Goal: Task Accomplishment & Management: Use online tool/utility

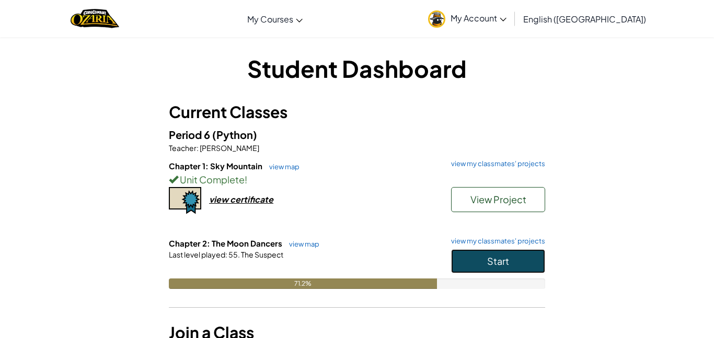
click at [514, 259] on button "Start" at bounding box center [498, 261] width 94 height 24
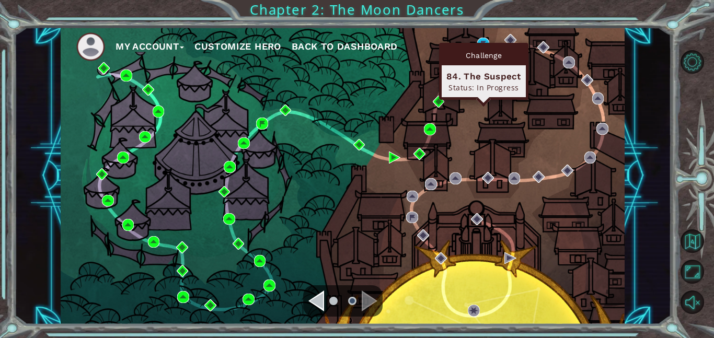
click at [481, 45] on div "Challenge" at bounding box center [483, 55] width 84 height 20
click at [485, 39] on img at bounding box center [483, 44] width 12 height 12
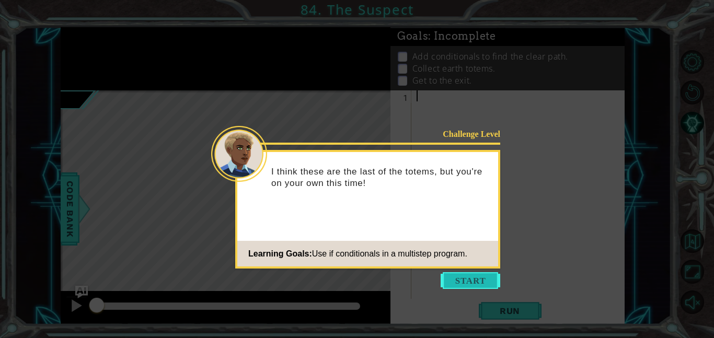
click at [486, 280] on button "Start" at bounding box center [470, 280] width 60 height 17
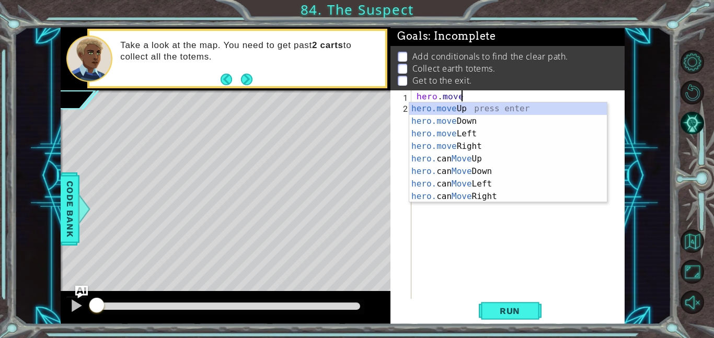
scroll to position [0, 3]
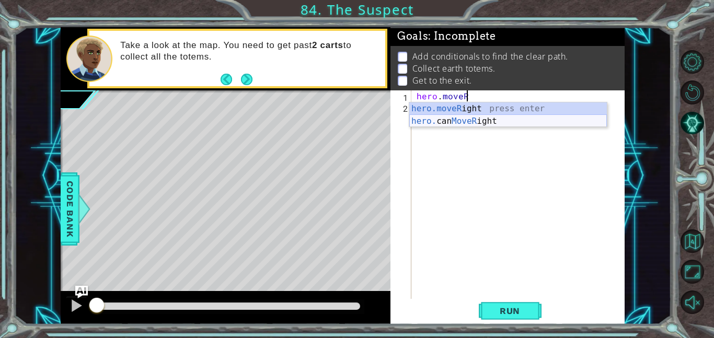
type textarea "hero.moveRight(1)"
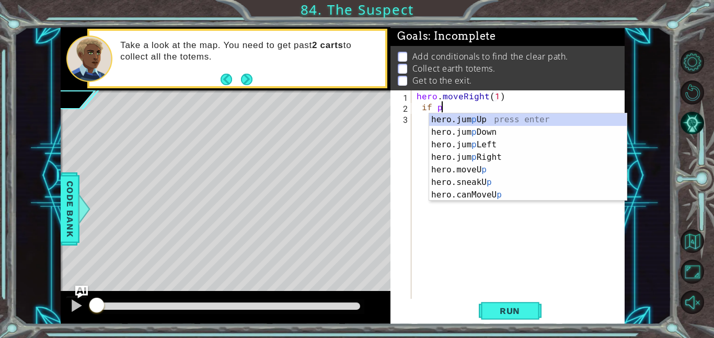
scroll to position [0, 0]
type textarea "i"
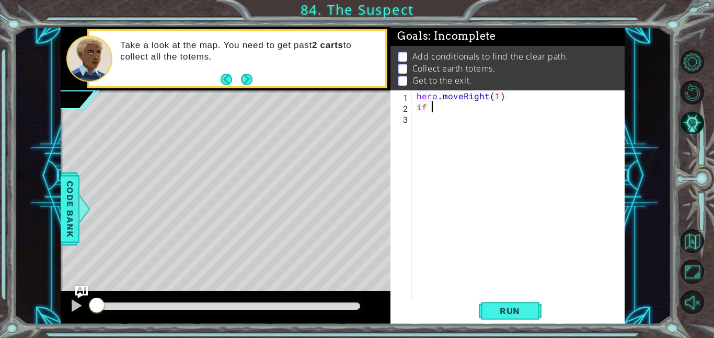
type textarea "i"
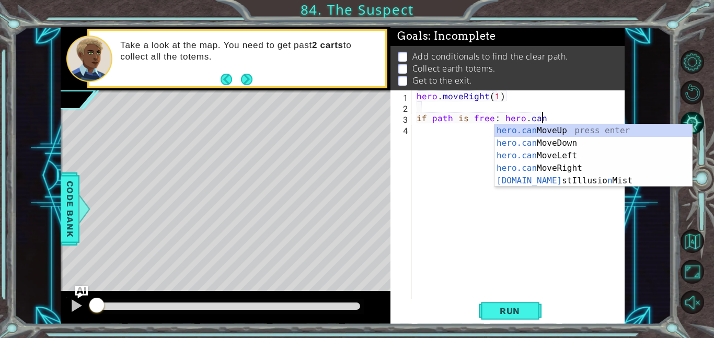
scroll to position [0, 7]
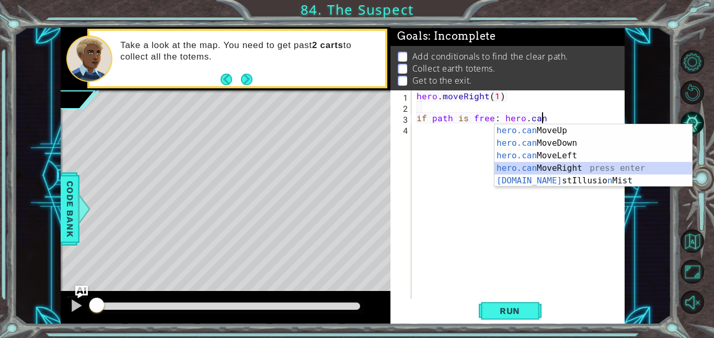
click at [538, 167] on div "hero.can MoveUp press enter hero.can MoveDown press enter hero.can MoveLeft pre…" at bounding box center [592, 168] width 197 height 88
type textarea "if path is free: hero.canMoveRight()"
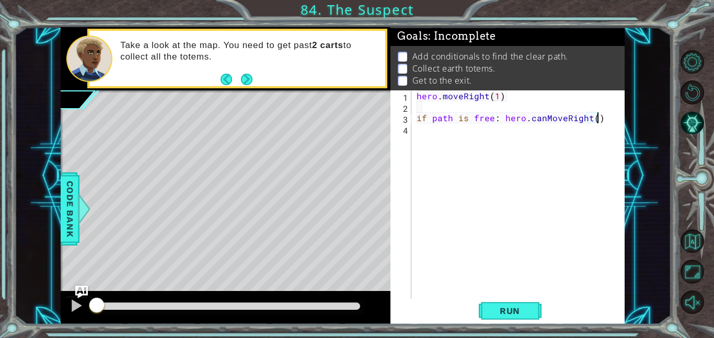
click at [427, 139] on div "hero . moveRight ( 1 ) if path is free : hero . canMoveRight ( )" at bounding box center [520, 205] width 213 height 230
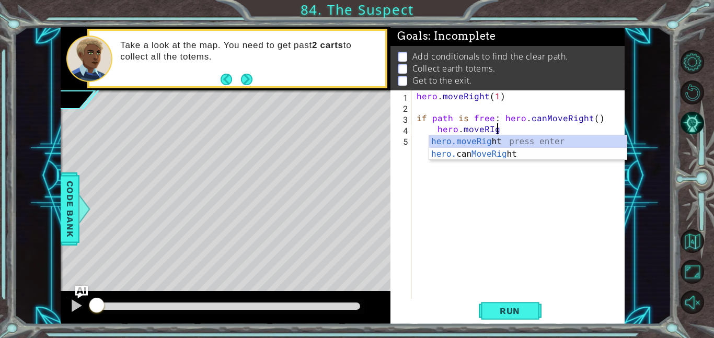
scroll to position [0, 4]
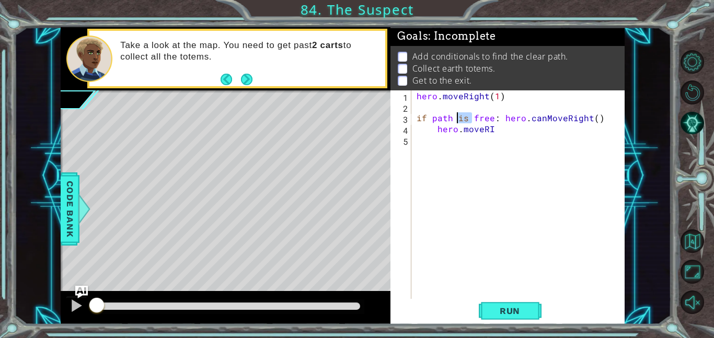
drag, startPoint x: 471, startPoint y: 118, endPoint x: 455, endPoint y: 118, distance: 16.2
click at [455, 118] on div "hero . moveRight ( 1 ) if path is free : hero . canMoveRight ( ) hero . moveRI" at bounding box center [520, 205] width 213 height 230
click at [429, 115] on div "hero . moveRight ( 1 ) if pathfree : hero . canMoveRight ( ) hero . moveRI" at bounding box center [520, 205] width 213 height 230
click at [440, 118] on div "hero . moveRight ( 1 ) pathfree : hero . canMoveRight ( ) hero . moveRI" at bounding box center [520, 205] width 213 height 230
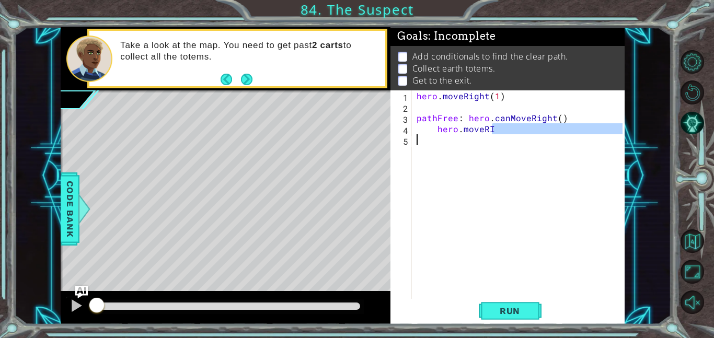
drag, startPoint x: 497, startPoint y: 130, endPoint x: 436, endPoint y: 135, distance: 60.9
click at [436, 135] on div "hero . moveRight ( 1 ) pathFree : hero . canMoveRight ( ) hero . moveRI" at bounding box center [520, 205] width 213 height 230
click at [462, 115] on div "hero . moveRight ( 1 ) pathFree : hero . canMoveRight ( ) hero . moveRI" at bounding box center [520, 205] width 213 height 230
click at [467, 118] on div "hero . moveRight ( 1 ) pathFree = hero . canMoveRight ( ) hero . moveRI" at bounding box center [520, 205] width 213 height 230
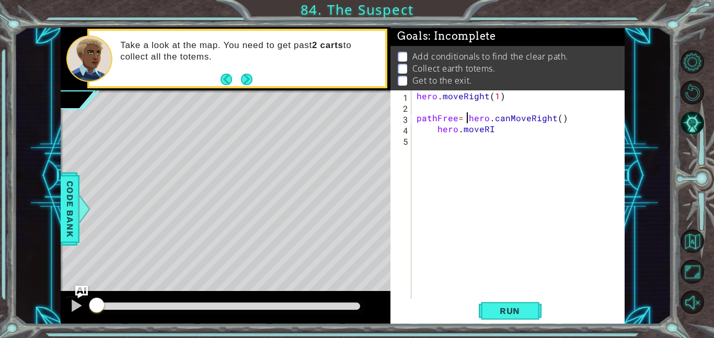
click at [457, 117] on div "hero . moveRight ( 1 ) pathFree = hero . canMoveRight ( ) hero . moveRI" at bounding box center [520, 205] width 213 height 230
drag, startPoint x: 496, startPoint y: 136, endPoint x: 429, endPoint y: 134, distance: 66.4
click at [429, 134] on div "hero . moveRight ( 1 ) pathFree = hero . canMoveRight ( ) hero . moveRI" at bounding box center [520, 205] width 213 height 230
type textarea "hero.moveRI"
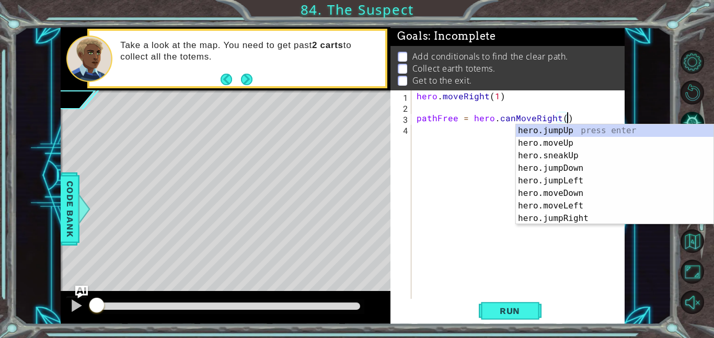
type textarea "pathFree = hero.canMoveRight()hero.jumpUp()"
type textarea "pathFree = hero.canMoveRight()"
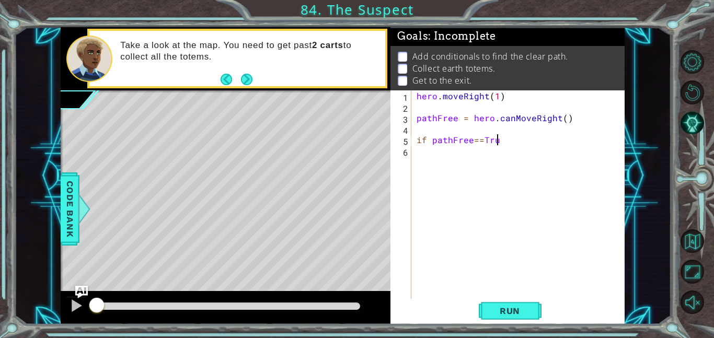
scroll to position [0, 5]
type textarea "if pathFree==True:"
type textarea "H"
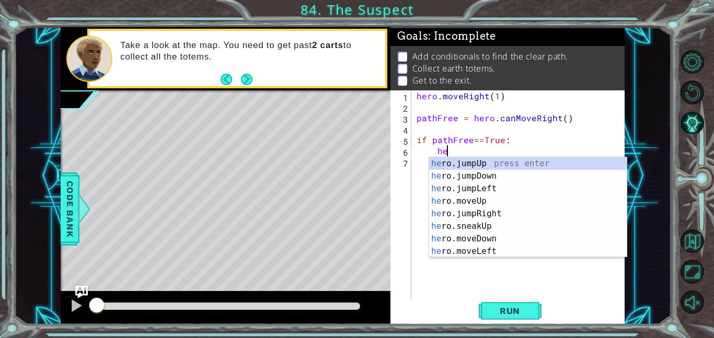
type textarea "h"
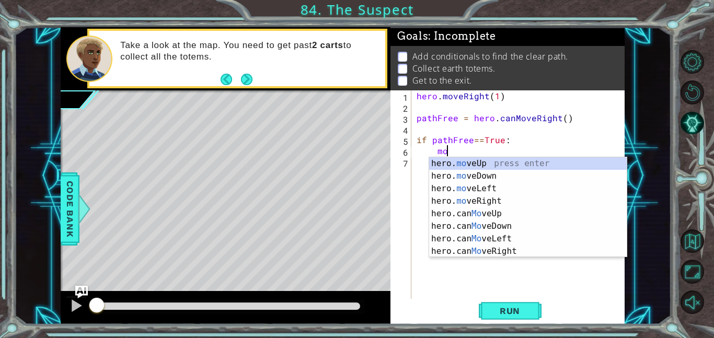
scroll to position [0, 2]
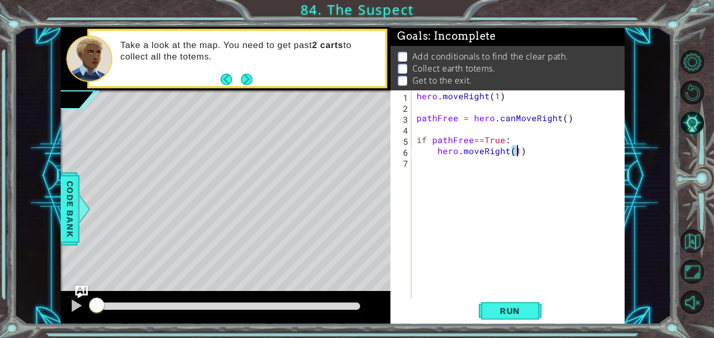
type textarea "hero.moveRight(3)"
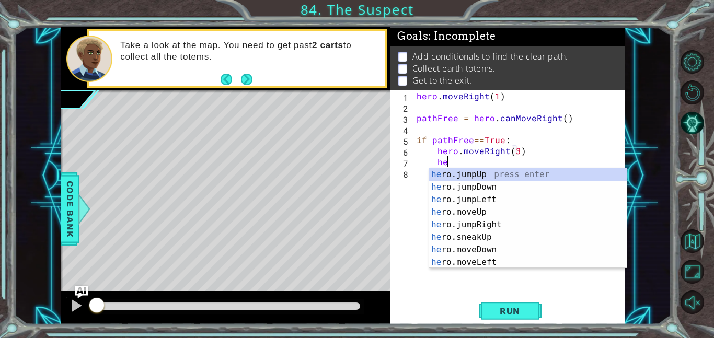
type textarea "h"
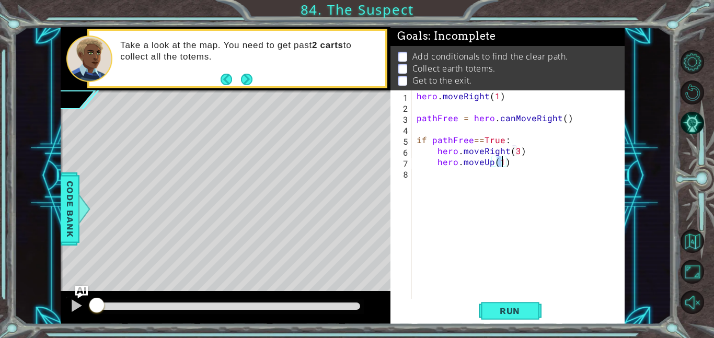
type textarea "hero.moveUp(4)"
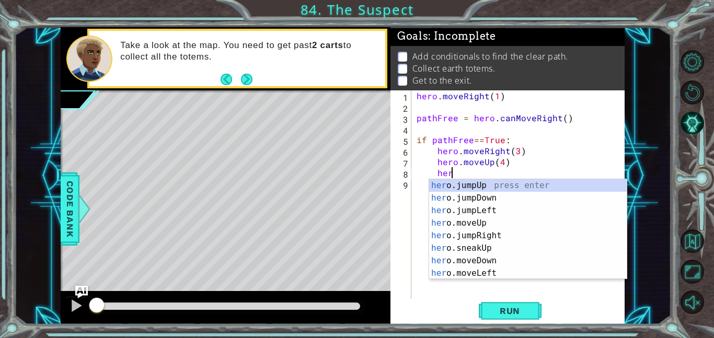
type textarea "h"
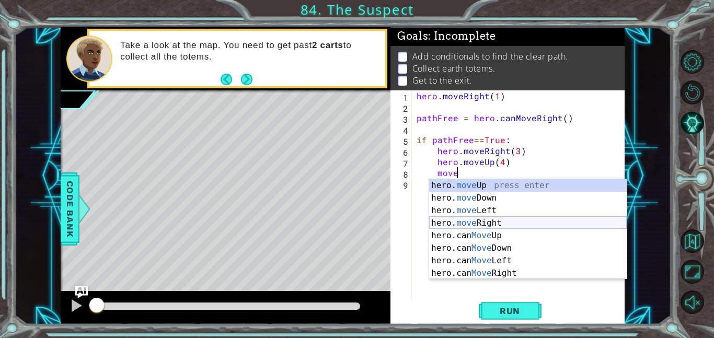
click at [479, 222] on div "hero. move Up press enter hero. move Down press enter hero. move Left press ent…" at bounding box center [527, 241] width 197 height 125
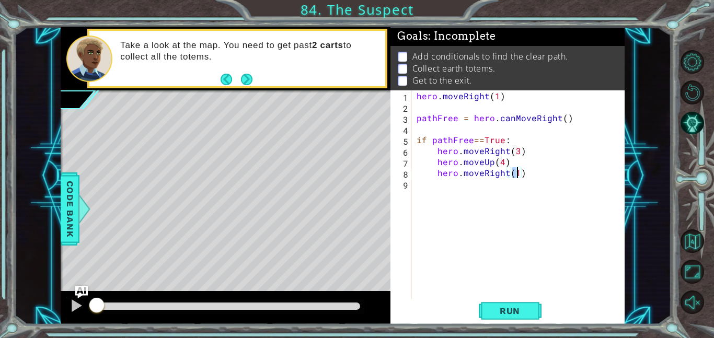
type textarea "hero.moveRight(3)"
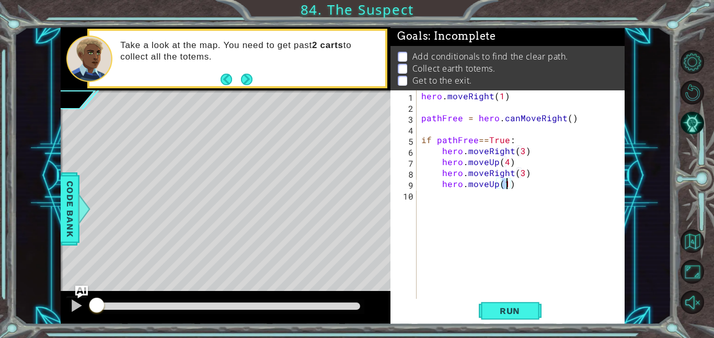
scroll to position [0, 5]
type textarea "hero.moveUp(1)"
click at [489, 308] on span "Run" at bounding box center [509, 311] width 41 height 10
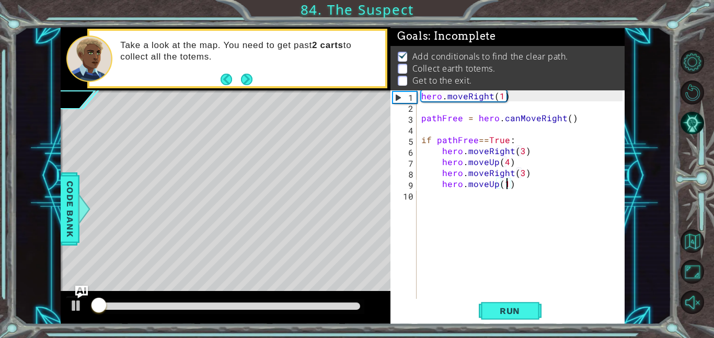
scroll to position [1, 0]
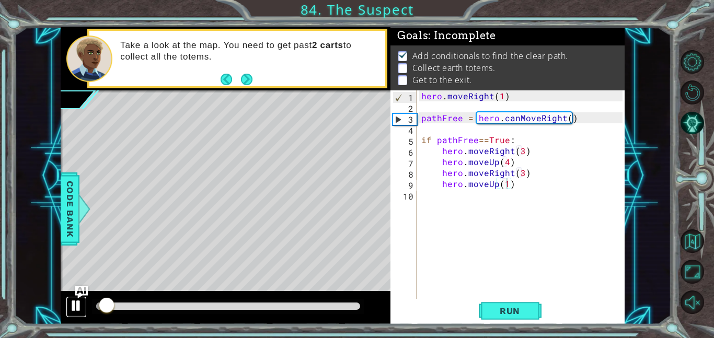
click at [74, 307] on div at bounding box center [76, 306] width 14 height 14
click at [422, 195] on div "hero . moveRight ( 1 ) pathFree = hero . canMoveRight ( ) if pathFree == True :…" at bounding box center [523, 205] width 208 height 230
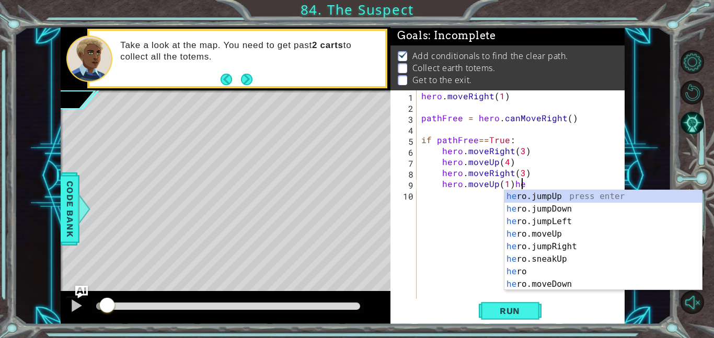
type textarea "hero.moveUp(1)"
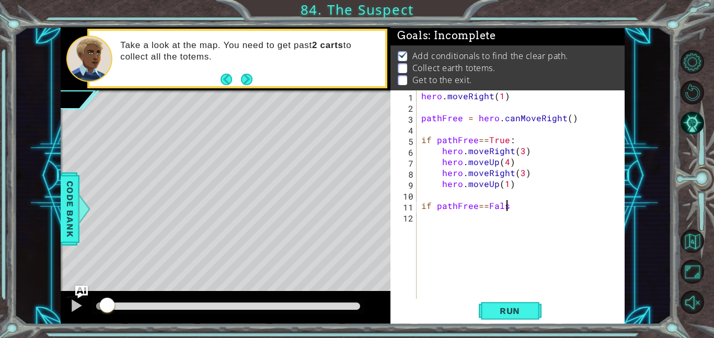
scroll to position [0, 5]
type textarea "if pathFree==False:"
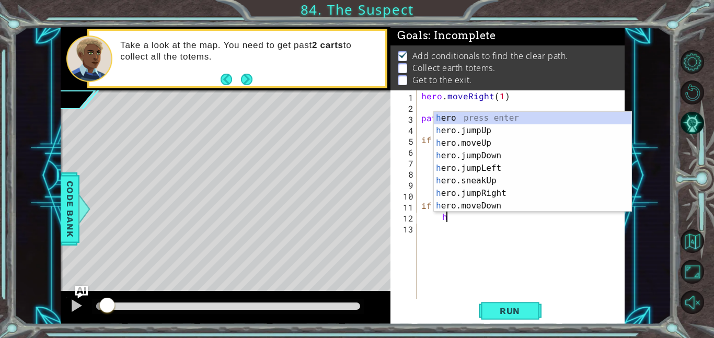
scroll to position [0, 2]
type textarea "h"
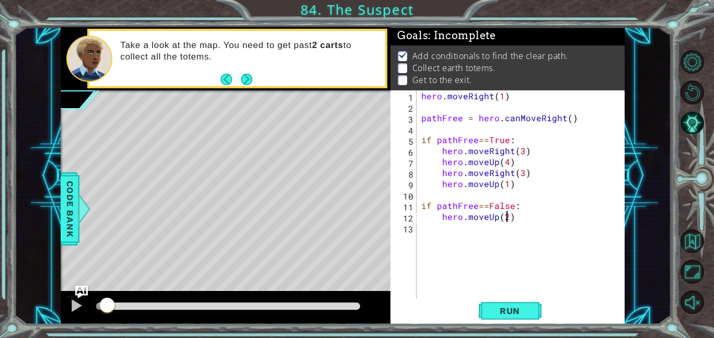
type textarea "hero.moveUp(2)"
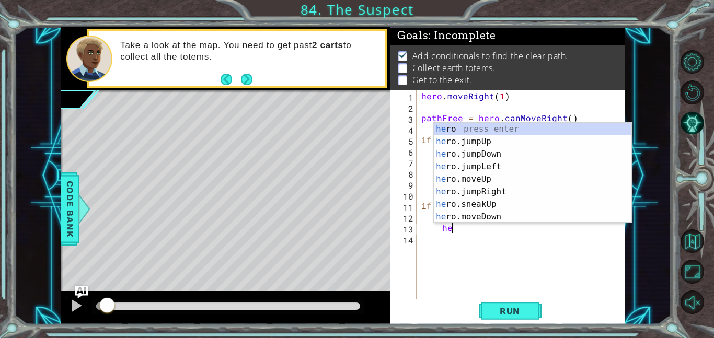
type textarea "h"
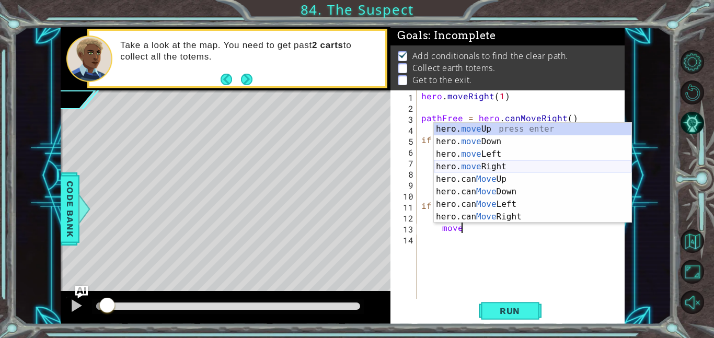
click at [489, 168] on div "hero. move Up press enter hero. move Down press enter hero. move Left press ent…" at bounding box center [532, 185] width 197 height 125
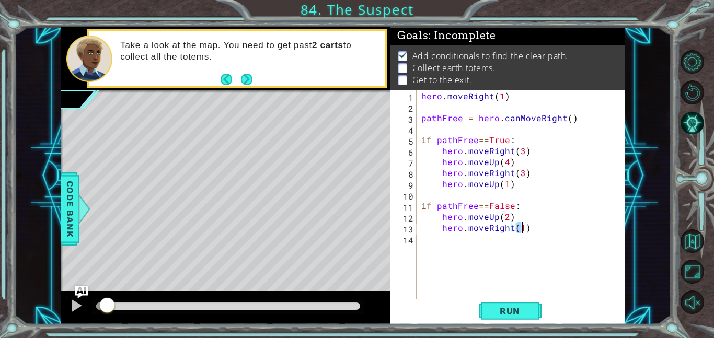
type textarea "hero.moveRight(3)"
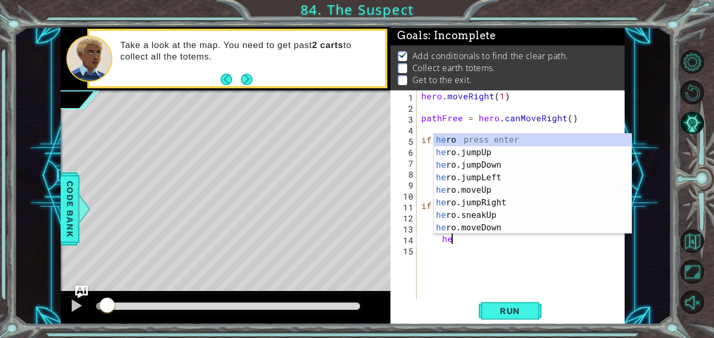
type textarea "h"
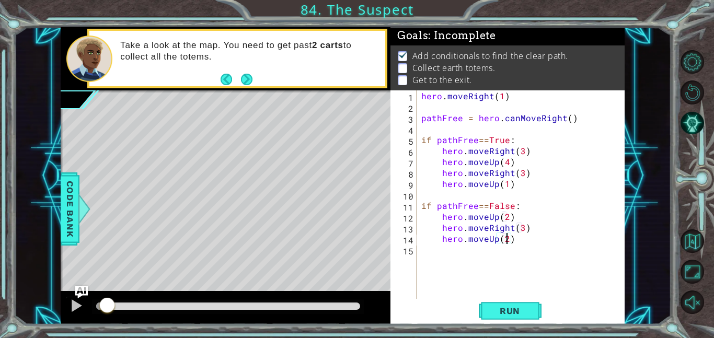
type textarea "hero.moveUp(2)"
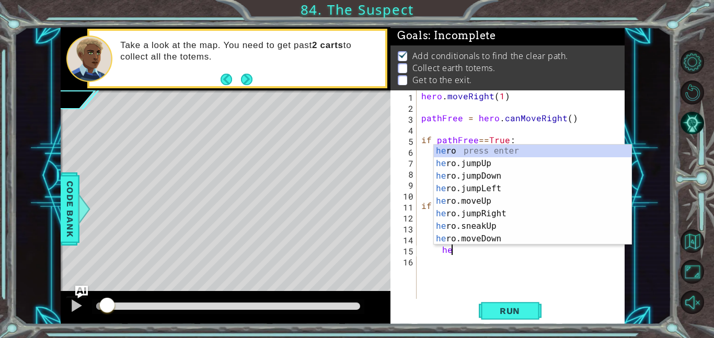
type textarea "h"
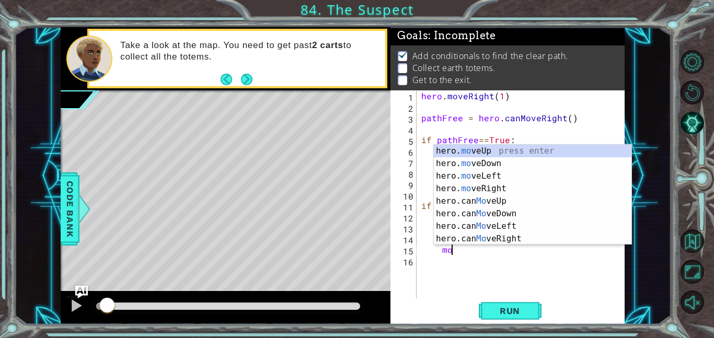
scroll to position [0, 2]
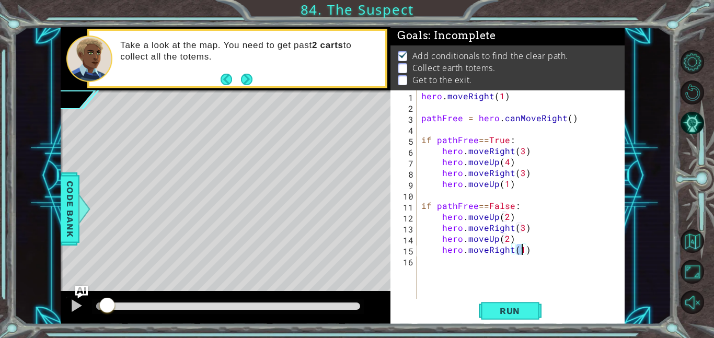
type textarea "hero.moveRight(3)"
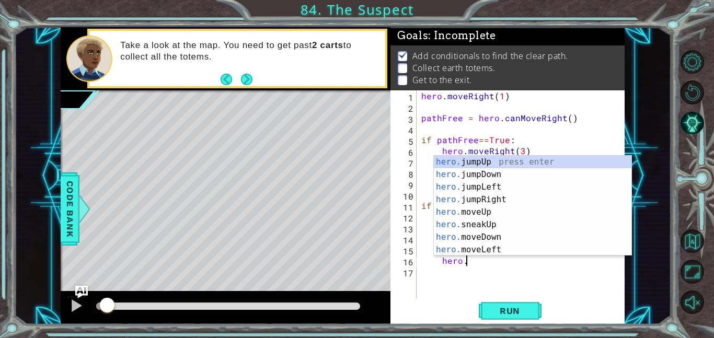
scroll to position [0, 2]
type textarea "h"
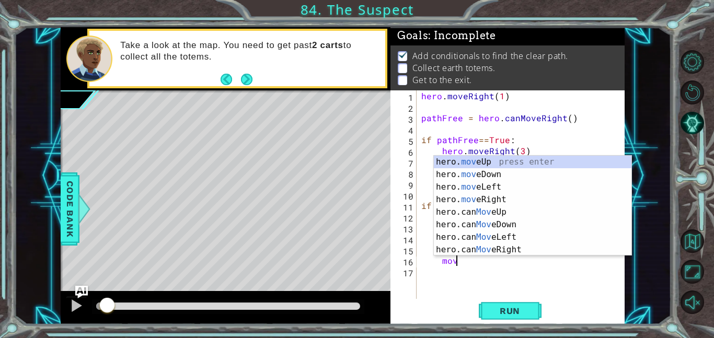
scroll to position [0, 2]
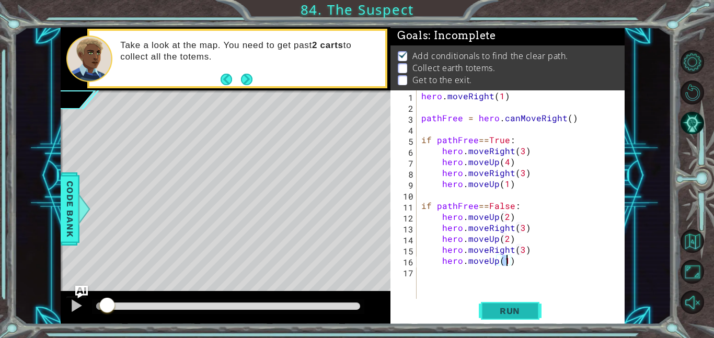
type textarea "hero.moveUp(1)"
click at [502, 317] on button "Run" at bounding box center [510, 311] width 63 height 24
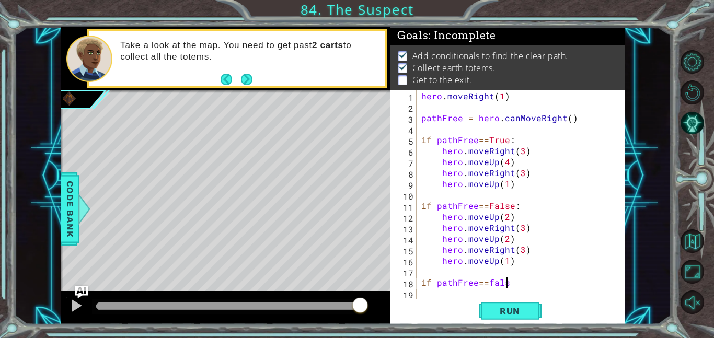
scroll to position [0, 5]
type textarea "if pathFree==false:"
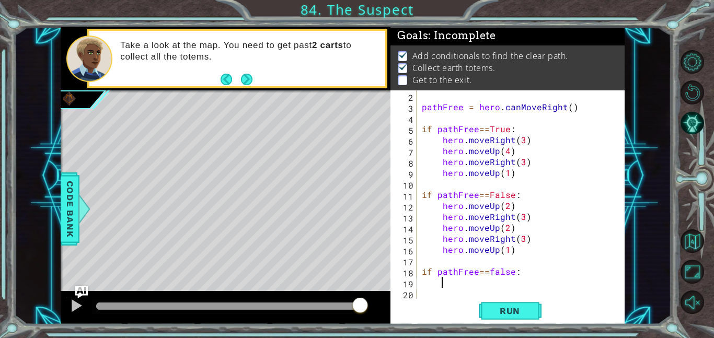
click at [491, 273] on div "pathFree = hero . canMoveRight ( ) if pathFree == True : hero . moveRight ( 3 )…" at bounding box center [524, 205] width 208 height 230
type textarea "if pathFree==False:"
click at [526, 276] on div "pathFree = hero . canMoveRight ( ) if pathFree == True : hero . moveRight ( 3 )…" at bounding box center [524, 205] width 208 height 230
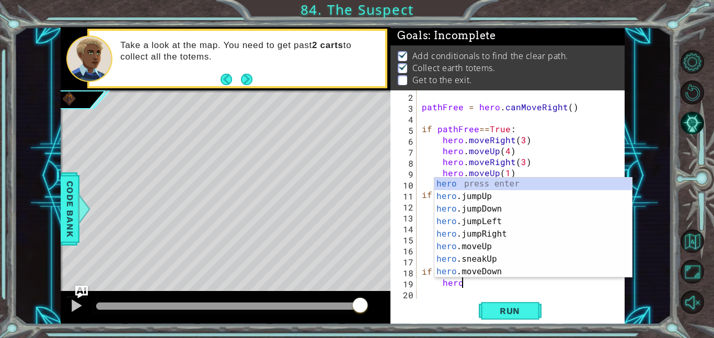
scroll to position [0, 2]
type textarea "h"
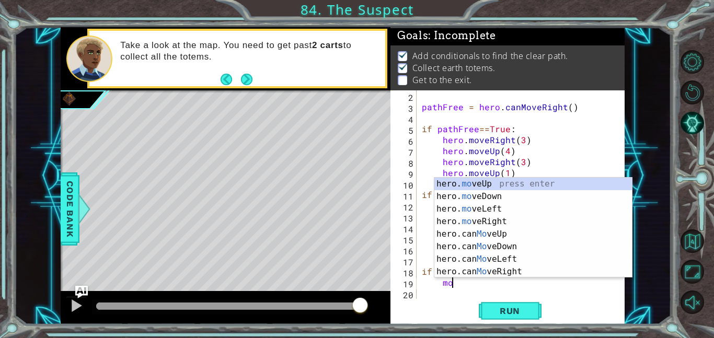
scroll to position [0, 2]
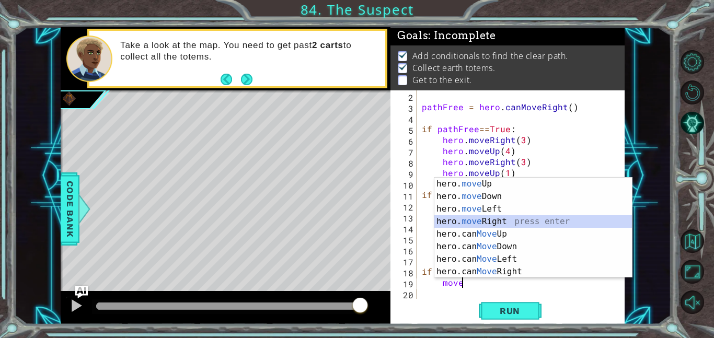
type textarea "hero.moveRight(1)"
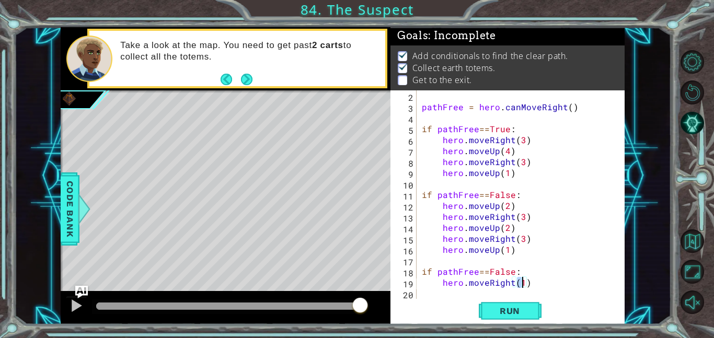
scroll to position [0, 1]
type textarea "h"
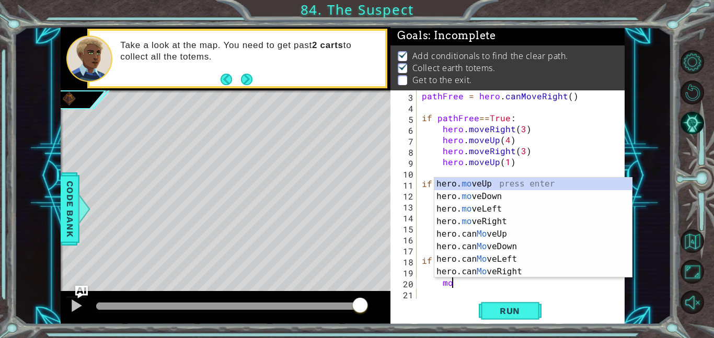
scroll to position [0, 2]
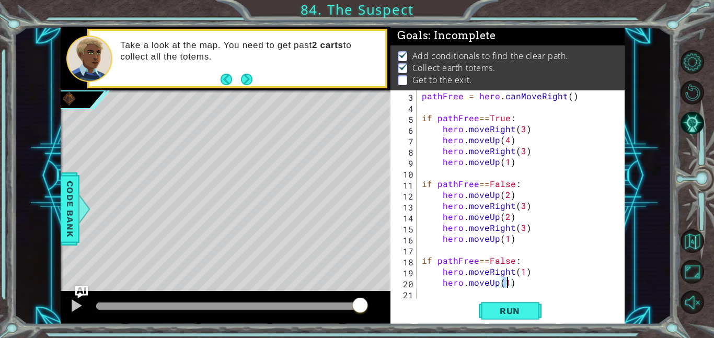
type textarea "hero.moveUp(2)"
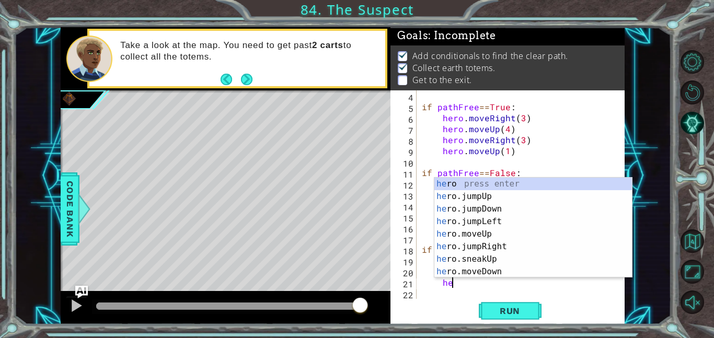
type textarea "h"
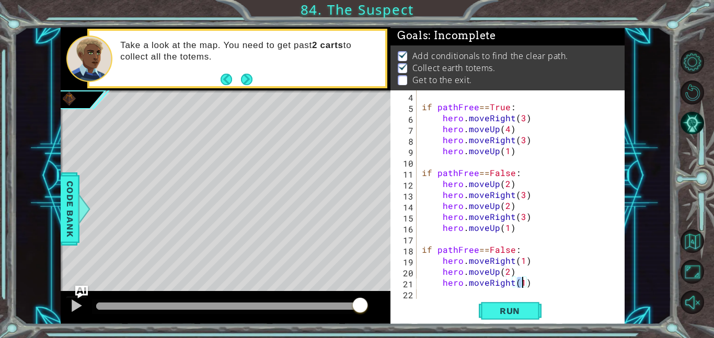
scroll to position [44, 0]
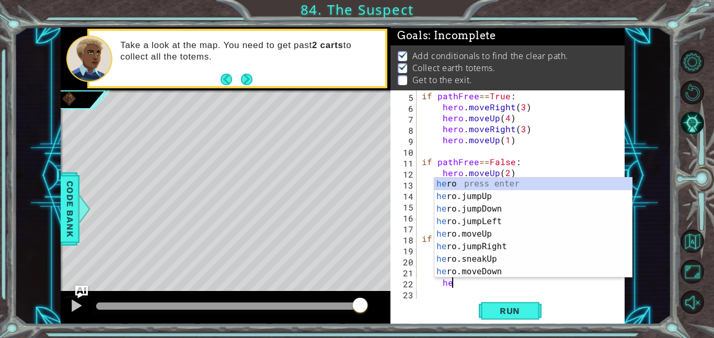
type textarea "h"
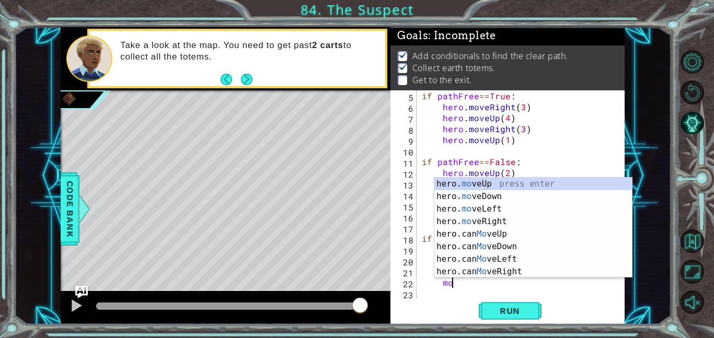
scroll to position [0, 2]
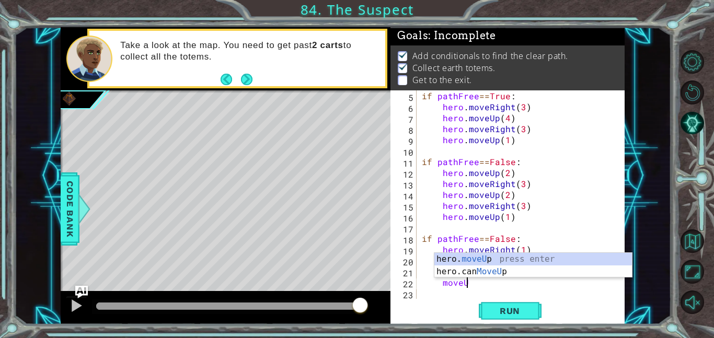
type textarea "moveUp"
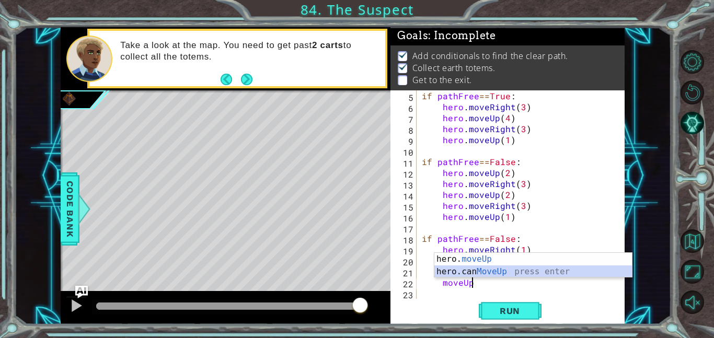
click at [539, 269] on div "hero. moveUp press enter hero.can MoveUp press enter" at bounding box center [532, 278] width 197 height 50
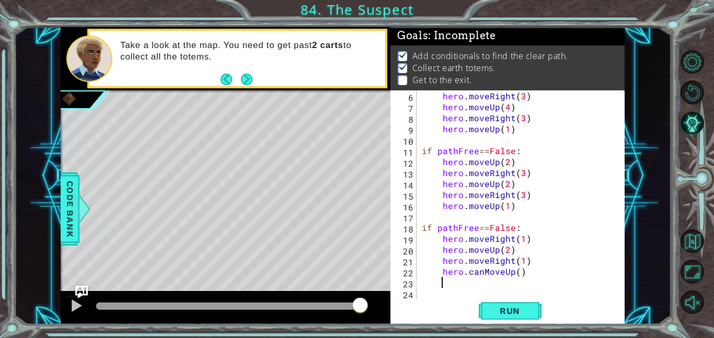
scroll to position [55, 0]
click at [481, 272] on div "hero . moveRight ( 3 ) hero . moveUp ( 4 ) hero . moveRight ( 3 ) hero . moveUp…" at bounding box center [524, 205] width 208 height 230
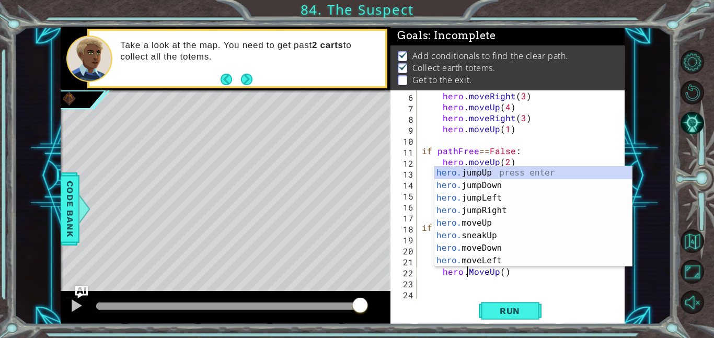
click at [471, 271] on div "hero . moveRight ( 3 ) hero . moveUp ( 4 ) hero . moveRight ( 3 ) hero . moveUp…" at bounding box center [524, 205] width 208 height 230
click at [499, 272] on div "hero . moveRight ( 3 ) hero . moveUp ( 4 ) hero . moveRight ( 3 ) hero . moveUp…" at bounding box center [524, 205] width 208 height 230
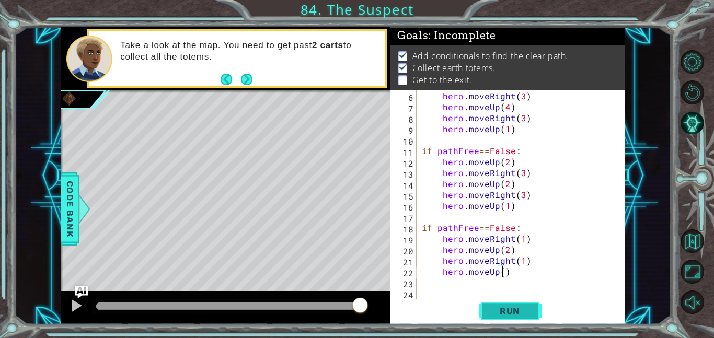
scroll to position [0, 5]
click at [500, 308] on span "Run" at bounding box center [509, 311] width 41 height 10
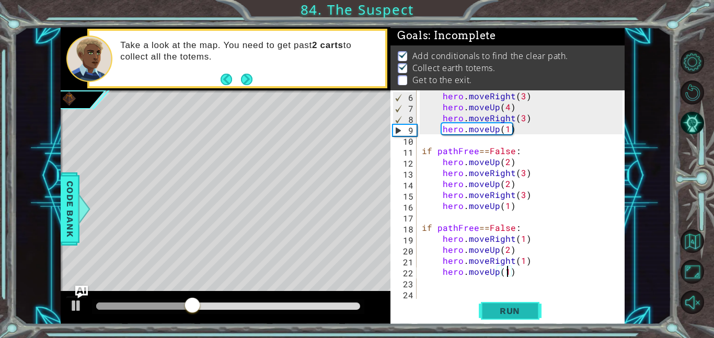
click at [520, 307] on span "Run" at bounding box center [509, 311] width 41 height 10
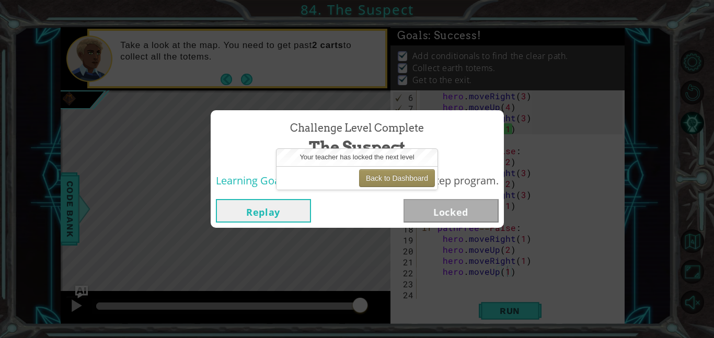
click at [259, 216] on button "Replay" at bounding box center [263, 211] width 95 height 24
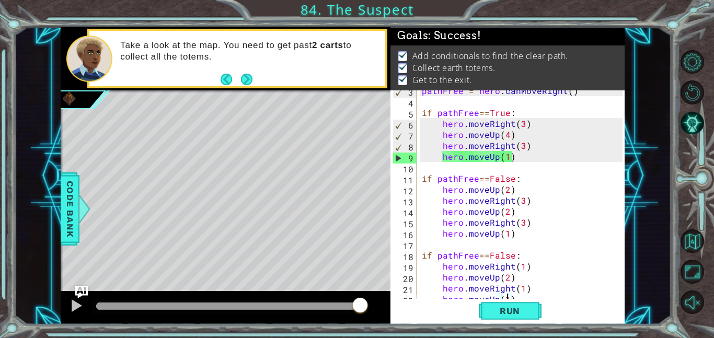
scroll to position [0, 0]
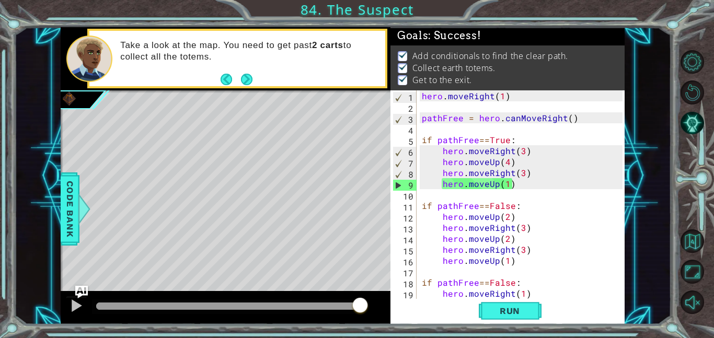
click at [401, 243] on div "14" at bounding box center [404, 240] width 24 height 11
type textarea "if pathFree==False:"
type textarea "if pathFree==True:"
type textarea "pathFree = hero.canMoveRight()"
type textarea "hero.moveRight(1)"
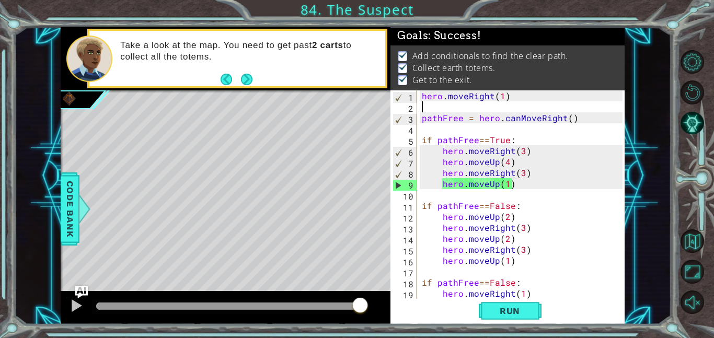
type textarea "pathFree = hero.canMoveRight()"
type textarea "hero.moveUp(1)"
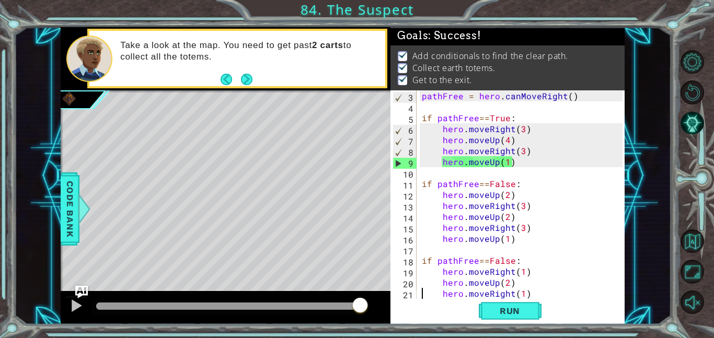
type textarea "hero.moveUp(1)"
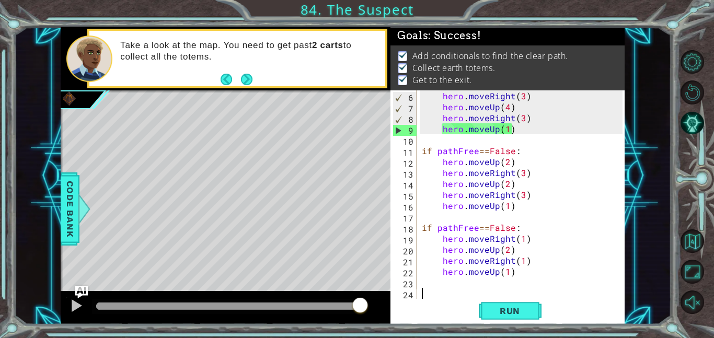
scroll to position [66, 0]
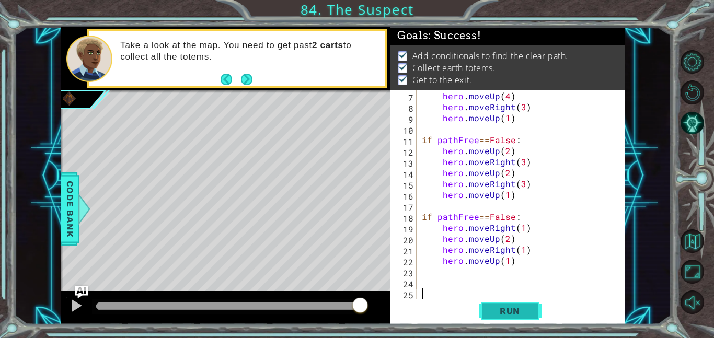
click at [508, 306] on span "Run" at bounding box center [509, 311] width 41 height 10
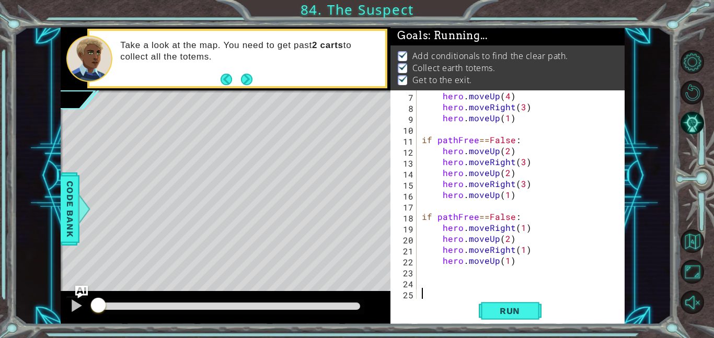
click at [345, 304] on div at bounding box center [228, 306] width 264 height 7
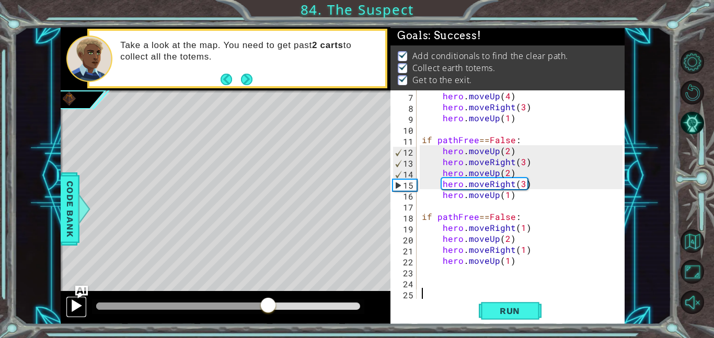
click at [67, 305] on button at bounding box center [76, 306] width 21 height 21
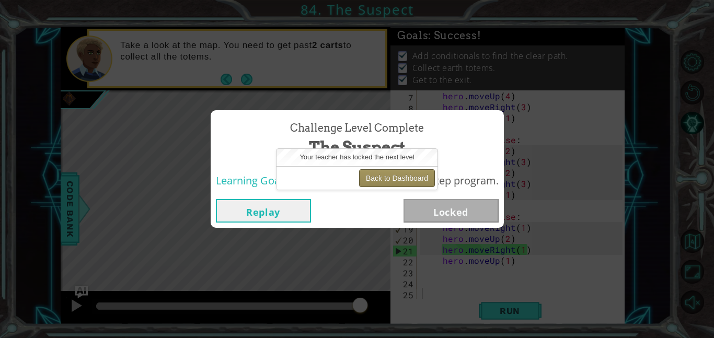
click at [382, 176] on button "Back to Dashboard" at bounding box center [397, 178] width 76 height 18
click at [377, 177] on button "Back to Dashboard" at bounding box center [397, 178] width 76 height 18
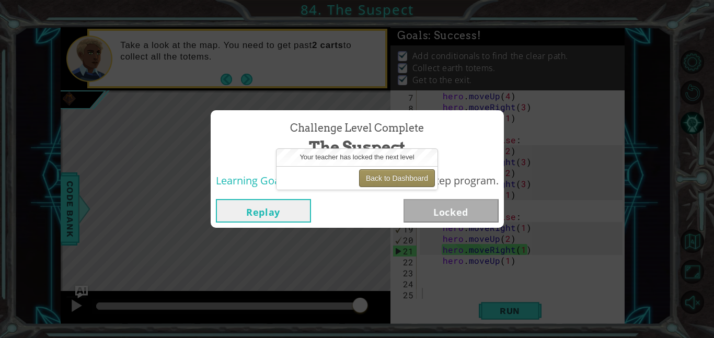
click at [377, 177] on button "Back to Dashboard" at bounding box center [397, 178] width 76 height 18
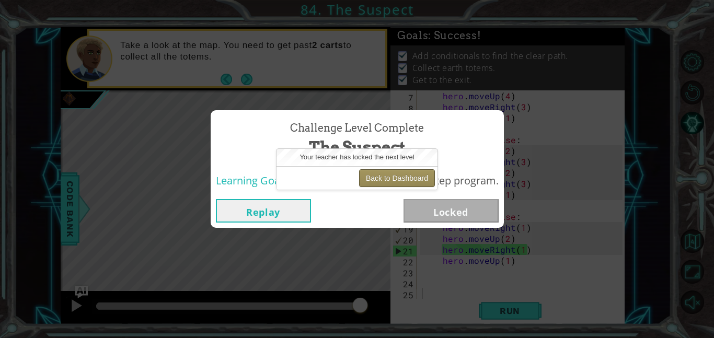
click at [377, 177] on button "Back to Dashboard" at bounding box center [397, 178] width 76 height 18
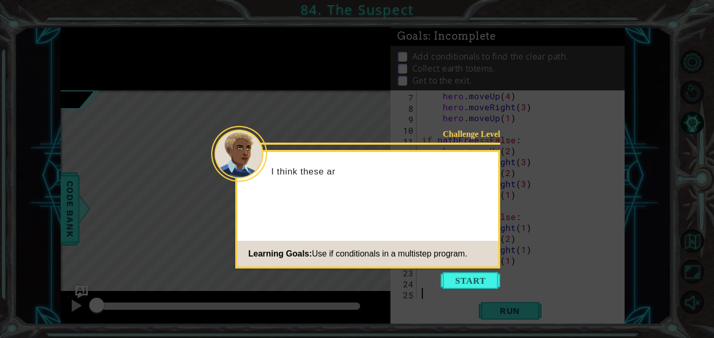
scroll to position [66, 0]
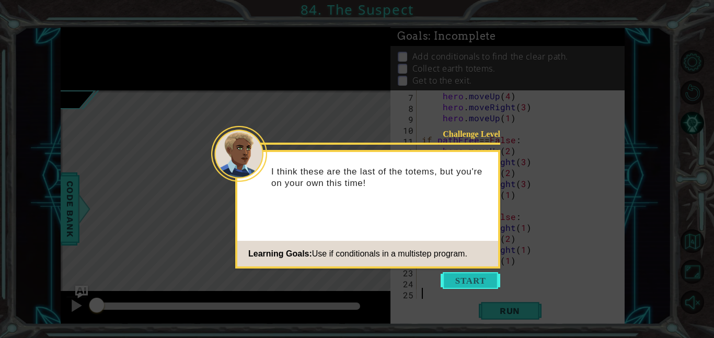
click at [460, 285] on button "Start" at bounding box center [470, 280] width 60 height 17
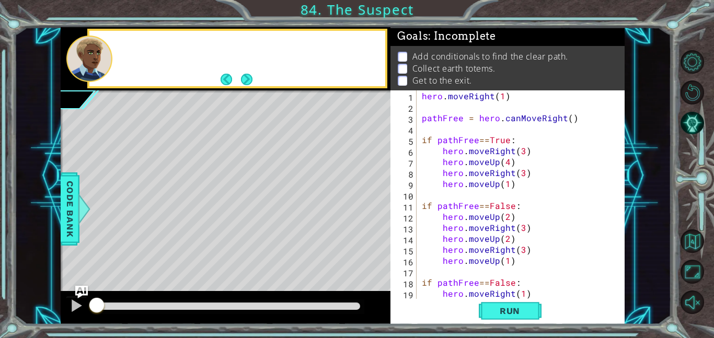
scroll to position [0, 0]
